Goal: Information Seeking & Learning: Learn about a topic

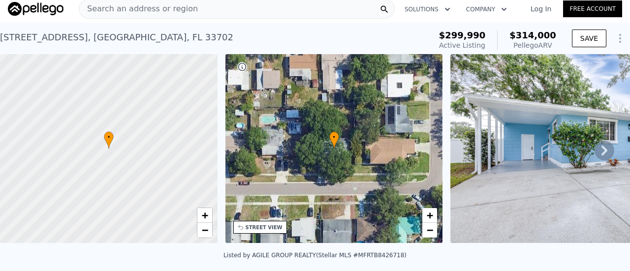
scroll to position [3, 0]
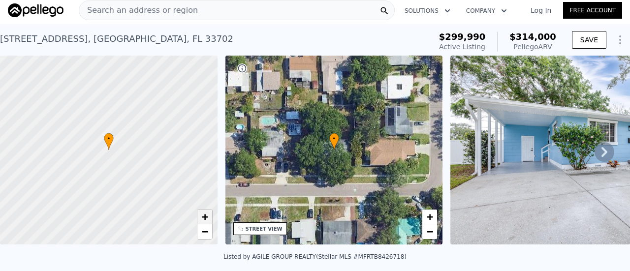
click at [201, 216] on link "+" at bounding box center [205, 217] width 15 height 15
click at [206, 217] on span "+" at bounding box center [204, 217] width 6 height 12
click at [206, 231] on span "−" at bounding box center [204, 232] width 6 height 12
click at [204, 216] on span "+" at bounding box center [204, 217] width 6 height 12
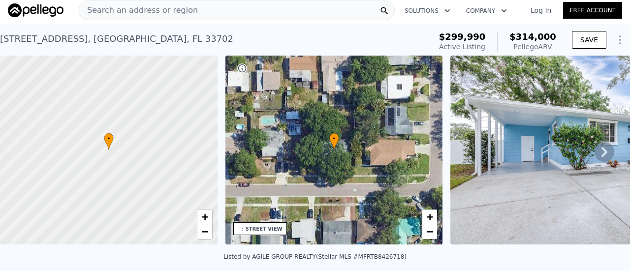
click at [596, 155] on icon at bounding box center [605, 152] width 20 height 20
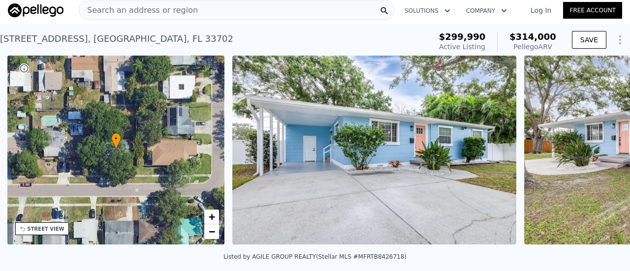
scroll to position [0, 229]
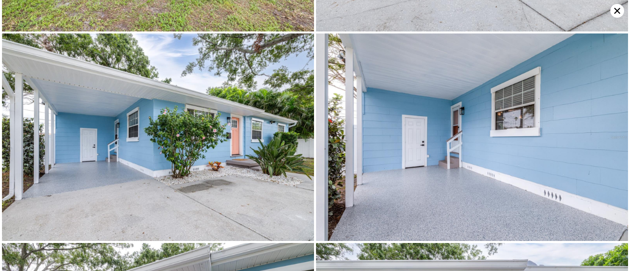
scroll to position [0, 0]
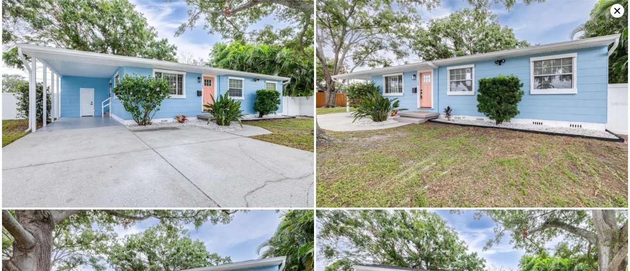
click at [616, 10] on icon at bounding box center [618, 11] width 14 height 14
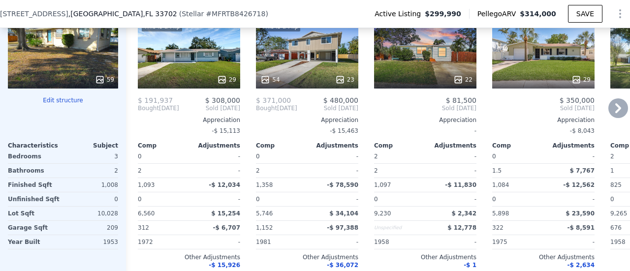
scroll to position [1084, 0]
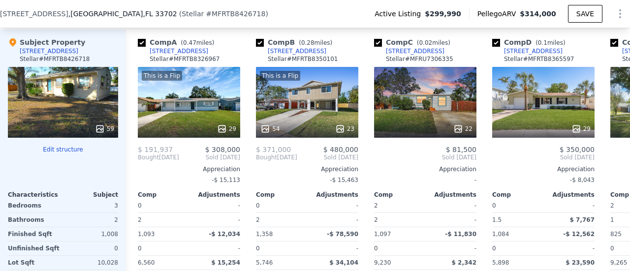
click at [58, 88] on div "59" at bounding box center [63, 102] width 110 height 71
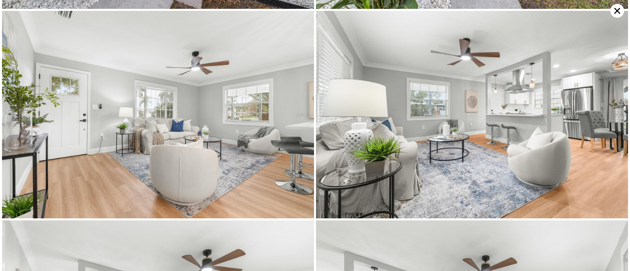
scroll to position [830, 0]
click at [618, 10] on icon at bounding box center [618, 11] width 6 height 6
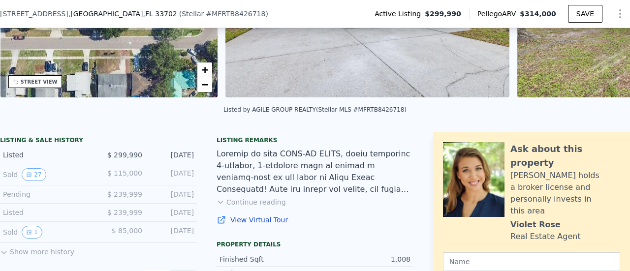
scroll to position [0, 0]
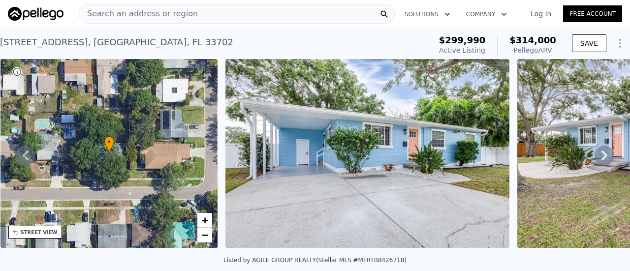
click at [596, 158] on icon at bounding box center [605, 156] width 20 height 20
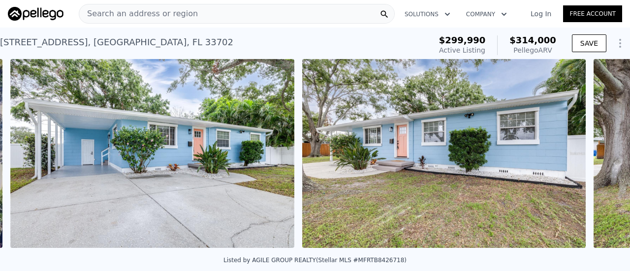
scroll to position [0, 451]
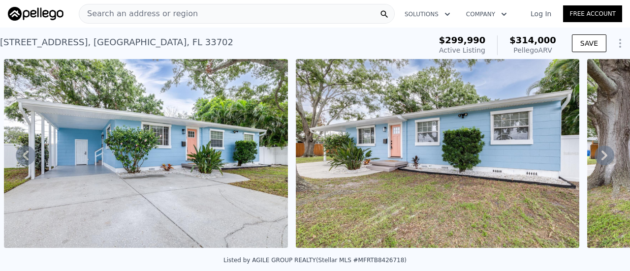
click at [602, 157] on icon at bounding box center [605, 156] width 6 height 10
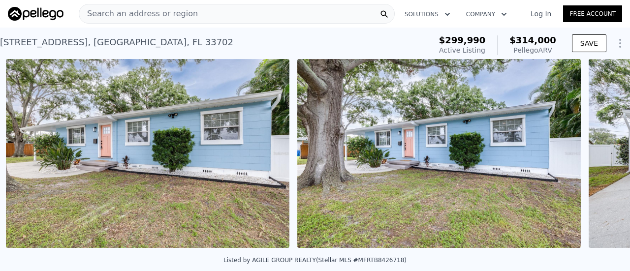
scroll to position [0, 742]
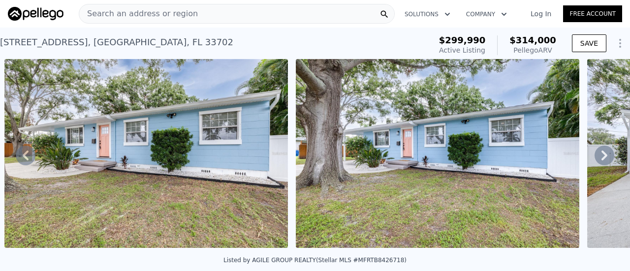
click at [597, 158] on icon at bounding box center [605, 156] width 20 height 20
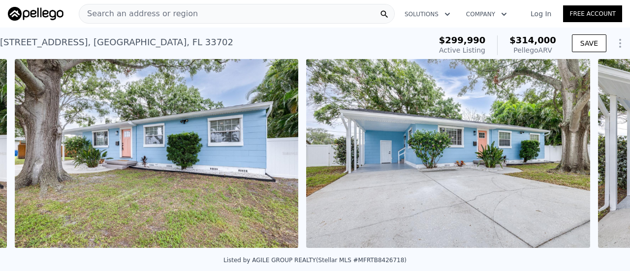
scroll to position [0, 1034]
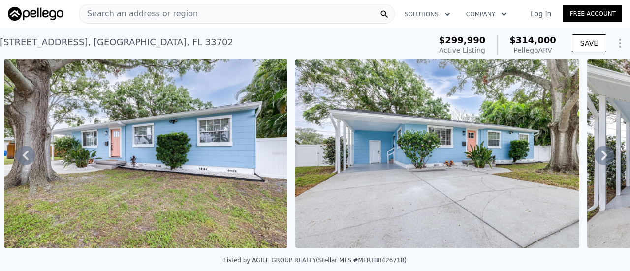
click at [602, 157] on icon at bounding box center [605, 156] width 6 height 10
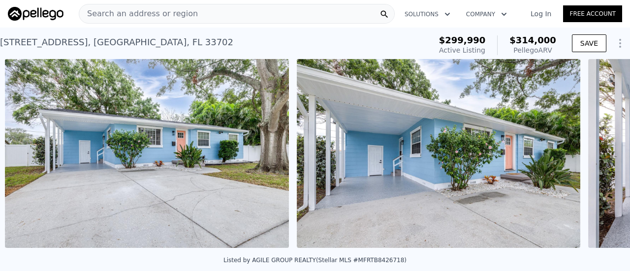
scroll to position [0, 1326]
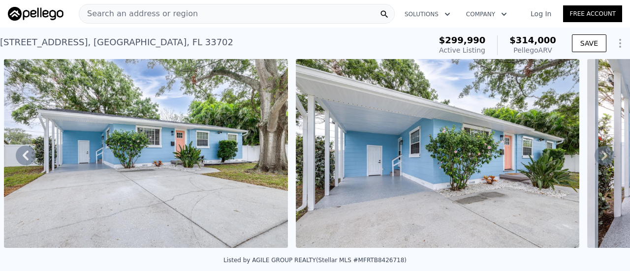
click at [615, 45] on icon "Show Options" at bounding box center [621, 43] width 12 height 12
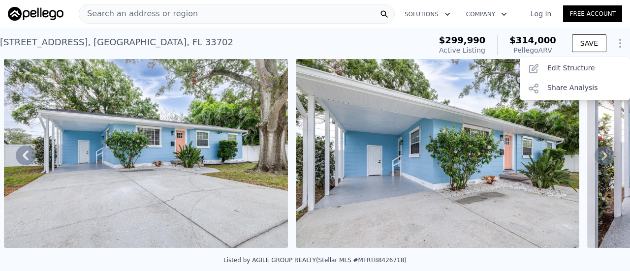
click at [615, 46] on icon "Show Options" at bounding box center [621, 43] width 12 height 12
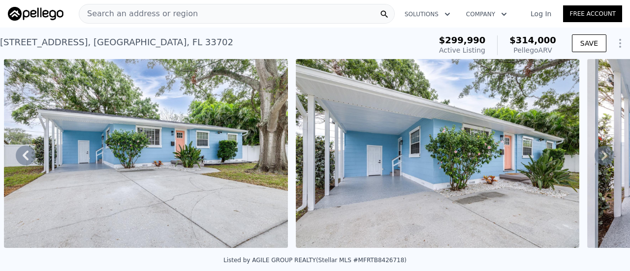
click at [602, 159] on icon at bounding box center [605, 156] width 20 height 20
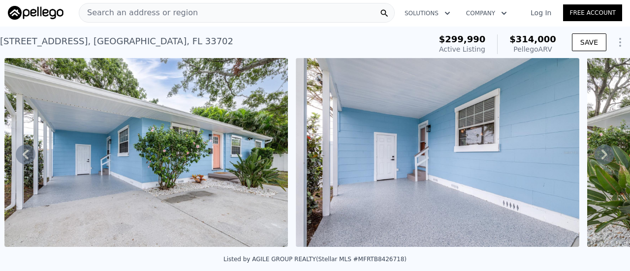
scroll to position [0, 0]
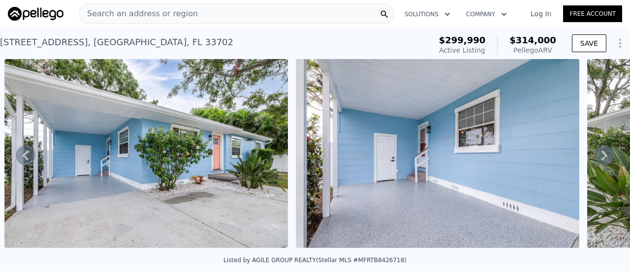
click at [445, 15] on icon "button" at bounding box center [448, 14] width 10 height 12
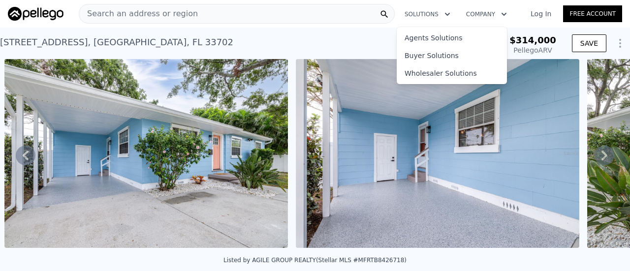
click at [446, 13] on icon "button" at bounding box center [448, 14] width 10 height 12
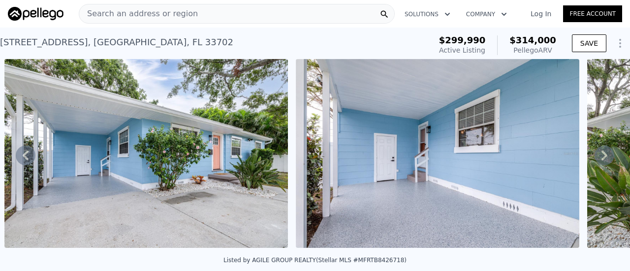
click at [502, 13] on icon "button" at bounding box center [504, 14] width 5 height 3
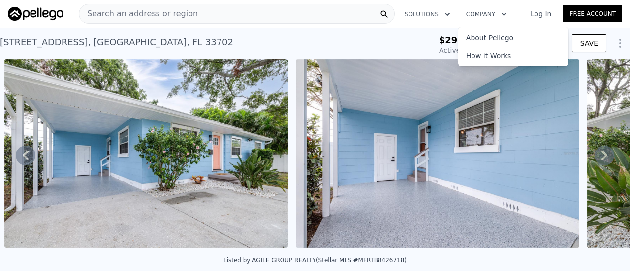
click at [445, 15] on icon "button" at bounding box center [448, 14] width 10 height 12
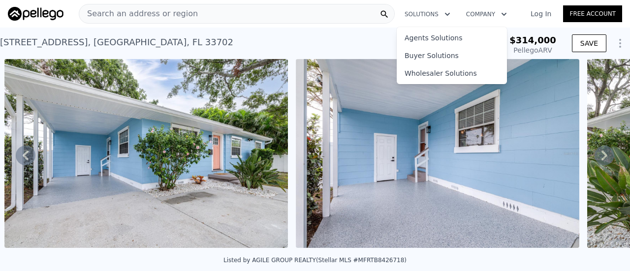
click at [345, 49] on div "[STREET_ADDRESS] Active at $299,990 (~ARV $314k )" at bounding box center [214, 46] width 428 height 28
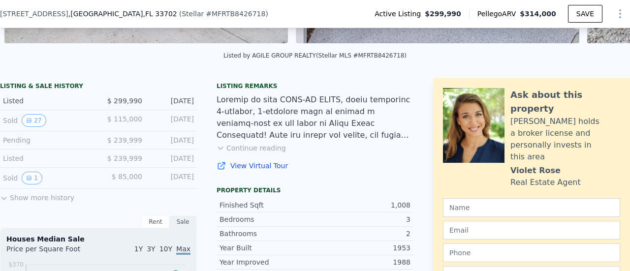
scroll to position [144, 0]
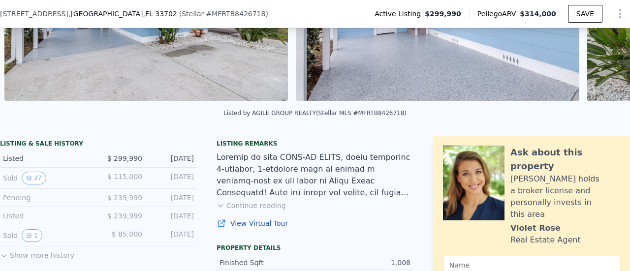
click at [258, 211] on button "Continue reading" at bounding box center [251, 206] width 69 height 10
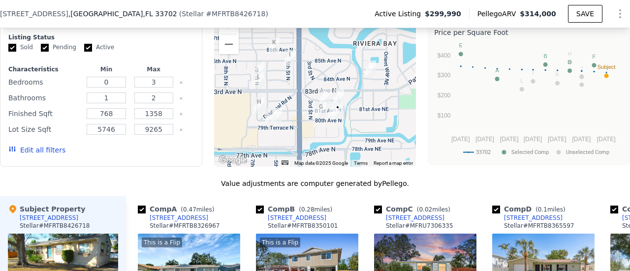
scroll to position [1227, 0]
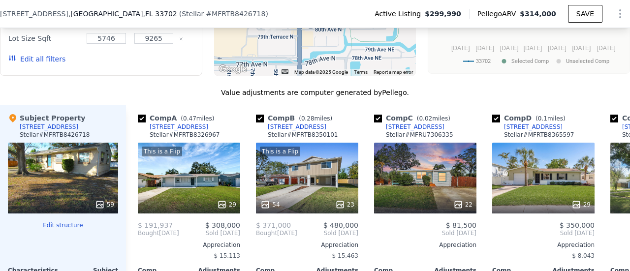
click at [99, 200] on icon at bounding box center [100, 205] width 10 height 10
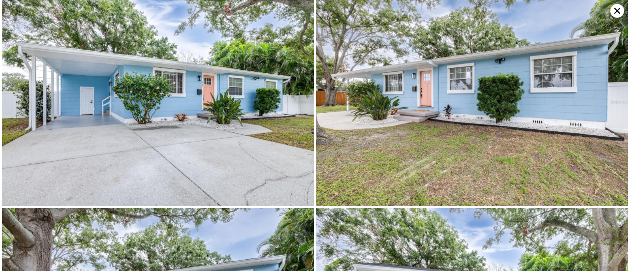
scroll to position [0, 0]
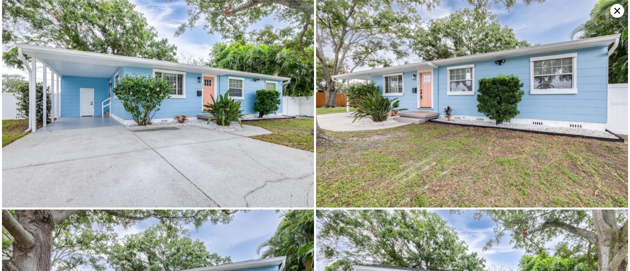
drag, startPoint x: 627, startPoint y: 28, endPoint x: 618, endPoint y: 8, distance: 21.6
click at [618, 8] on icon at bounding box center [618, 11] width 14 height 14
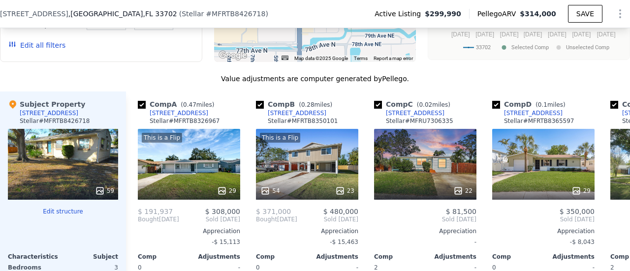
scroll to position [1227, 0]
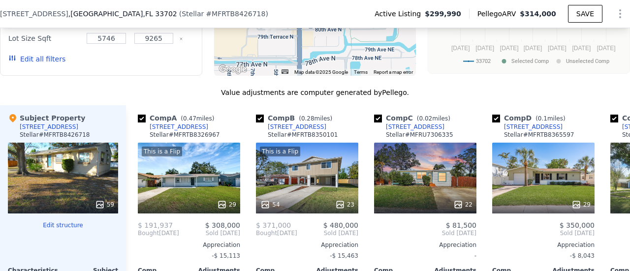
click at [56, 143] on div "59" at bounding box center [63, 178] width 110 height 71
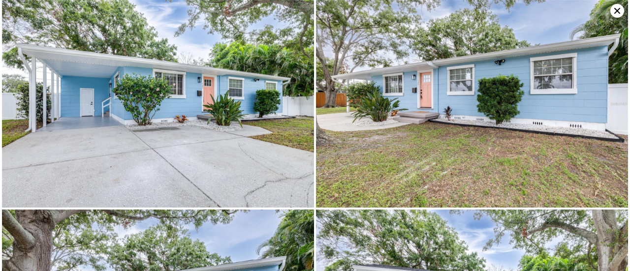
click at [56, 93] on img at bounding box center [158, 104] width 312 height 208
click at [616, 12] on icon at bounding box center [618, 11] width 6 height 6
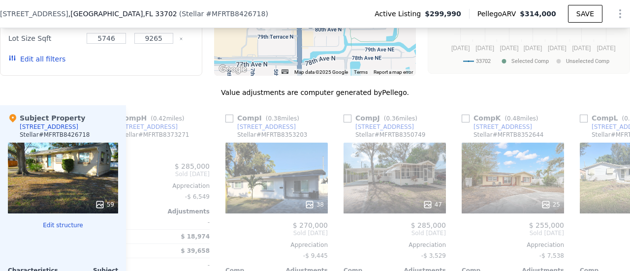
click at [68, 222] on button "Edit structure" at bounding box center [63, 226] width 110 height 8
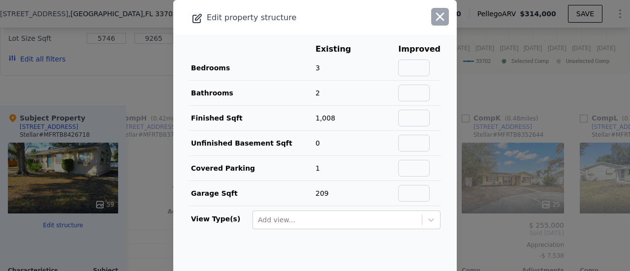
click at [436, 14] on icon "button" at bounding box center [440, 17] width 8 height 8
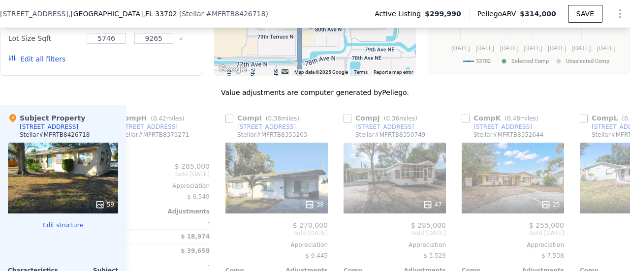
click at [110, 200] on div "59" at bounding box center [104, 205] width 19 height 10
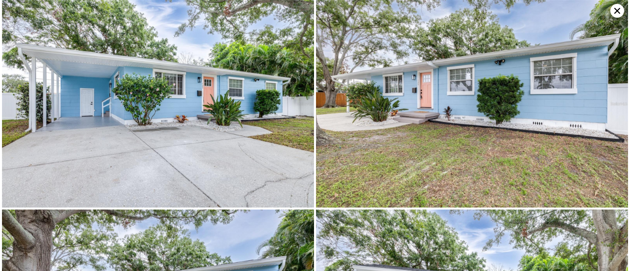
click at [110, 137] on img at bounding box center [158, 104] width 312 height 208
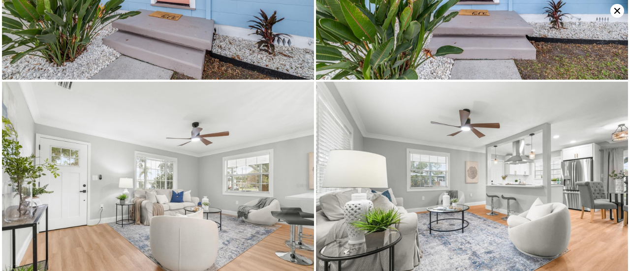
scroll to position [623, 0]
